Goal: Transaction & Acquisition: Purchase product/service

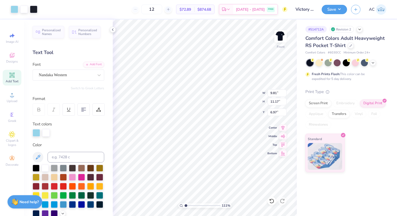
type input "1.10783926274677"
type input "8.13"
click at [272, 200] on icon at bounding box center [271, 200] width 5 height 5
type input "1.10783926274677"
type input "6.97"
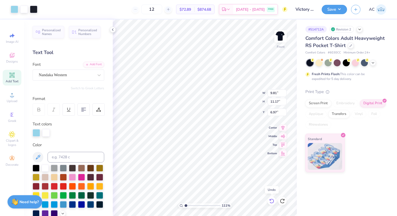
click at [272, 200] on icon at bounding box center [271, 200] width 5 height 5
click at [13, 97] on circle at bounding box center [11, 96] width 3 height 3
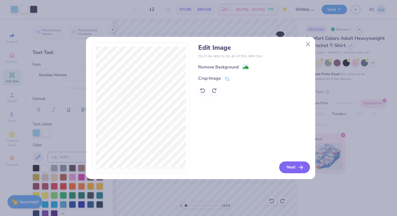
click at [289, 166] on button "Next" at bounding box center [294, 167] width 31 height 12
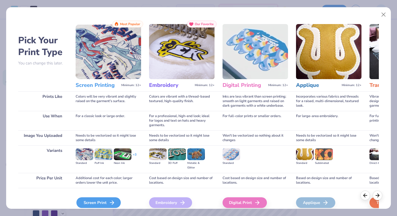
click at [111, 198] on div "Screen Print" at bounding box center [98, 202] width 44 height 11
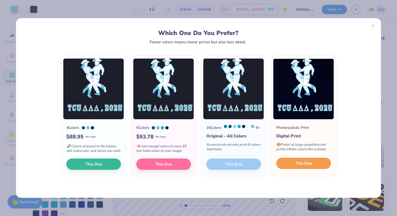
click at [308, 166] on span "This One" at bounding box center [303, 163] width 17 height 6
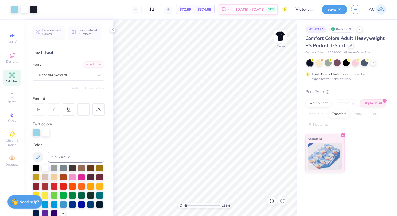
type input "1.10783926274677"
click at [13, 98] on div "Upload" at bounding box center [12, 97] width 19 height 16
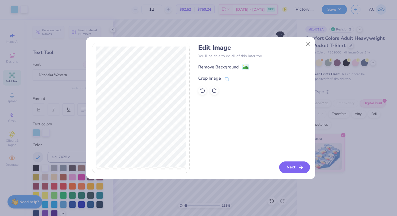
click at [293, 165] on button "Next" at bounding box center [294, 167] width 31 height 12
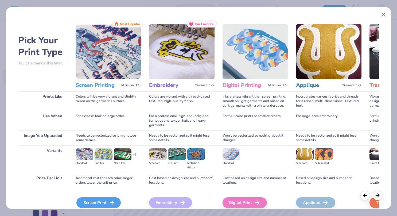
click at [109, 198] on div "Screen Print" at bounding box center [98, 202] width 44 height 11
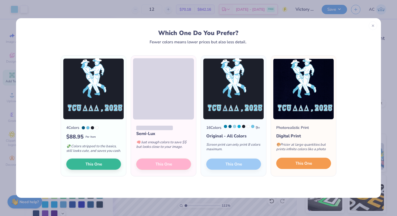
click at [301, 163] on button "This One" at bounding box center [303, 162] width 55 height 11
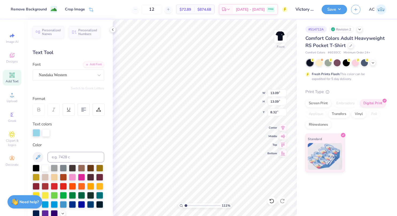
type input "1.10783926274677"
type input "7.71"
type input "1.10783926274677"
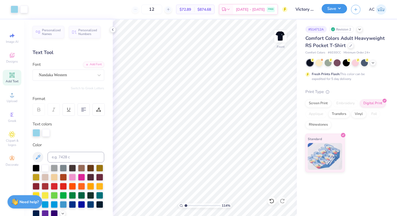
click at [338, 9] on button "Save" at bounding box center [333, 8] width 25 height 9
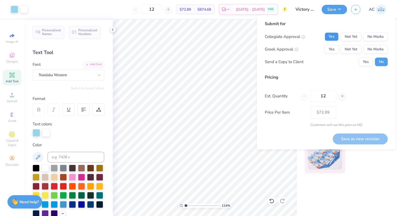
drag, startPoint x: 339, startPoint y: 35, endPoint x: 334, endPoint y: 35, distance: 5.1
click at [334, 35] on div "Yes Not Yet No Marks" at bounding box center [355, 36] width 63 height 9
click at [334, 35] on button "Yes" at bounding box center [331, 36] width 14 height 9
click at [332, 46] on button "Yes" at bounding box center [331, 49] width 14 height 9
click at [367, 60] on button "Yes" at bounding box center [365, 61] width 14 height 9
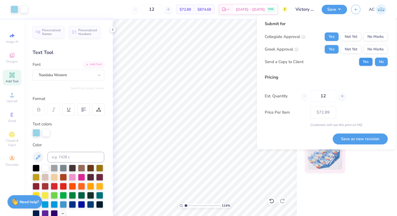
type input "1.14230029062759"
click at [354, 137] on button "Save as new revision" at bounding box center [359, 138] width 55 height 11
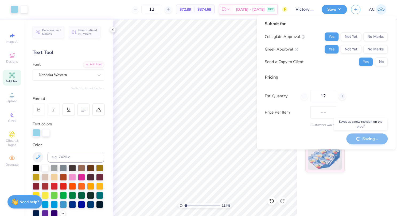
type input "$72.89"
type input "1.14230029062759"
